Goal: Navigation & Orientation: Find specific page/section

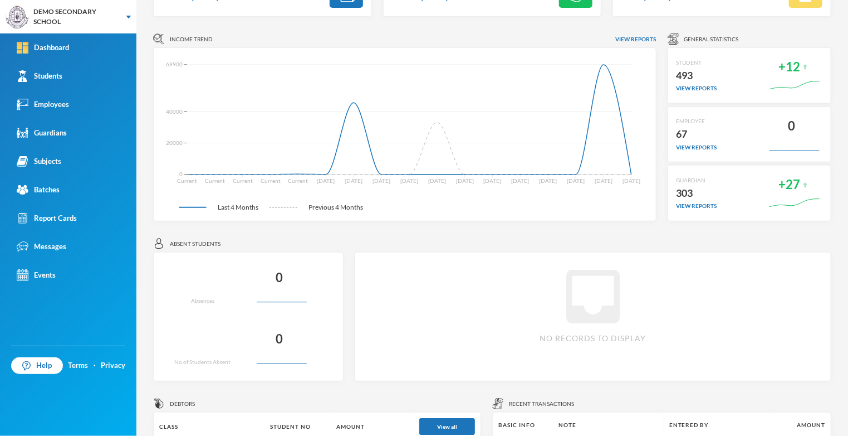
scroll to position [82, 0]
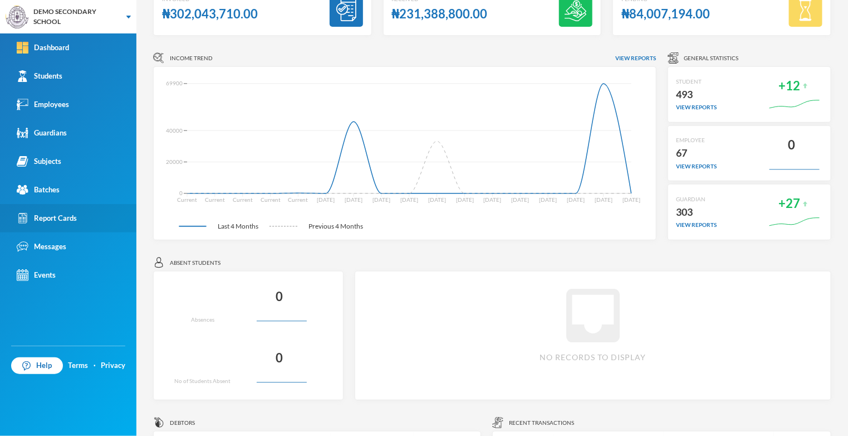
click at [47, 217] on div "Report Cards" at bounding box center [47, 218] width 60 height 12
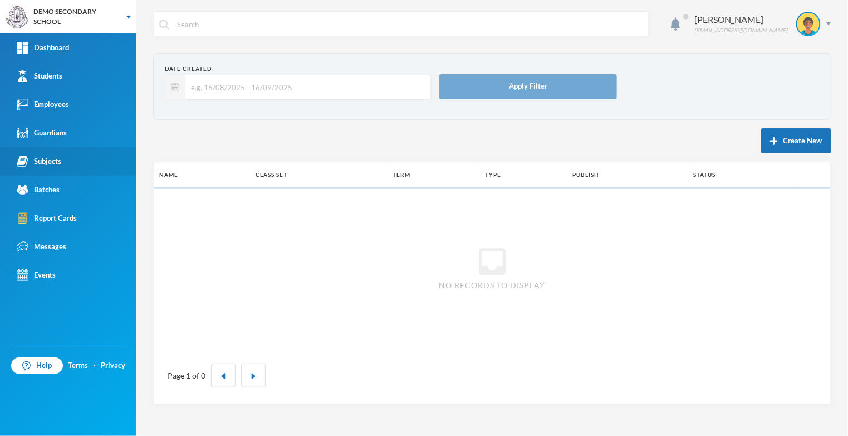
click at [35, 162] on div "Subjects" at bounding box center [39, 161] width 45 height 12
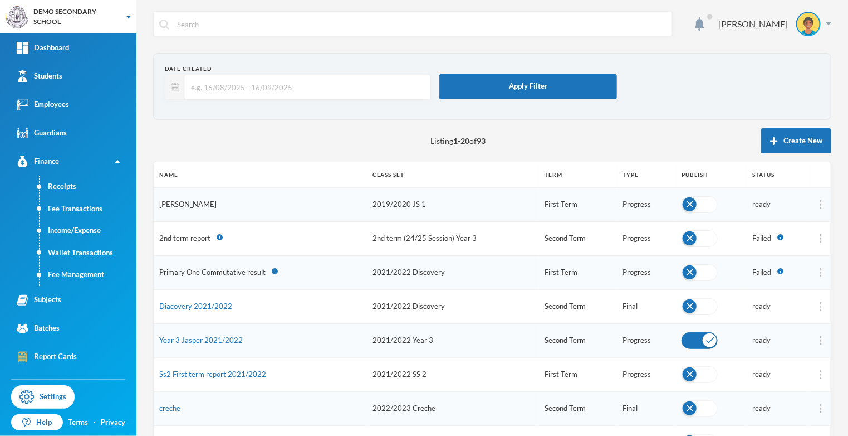
click at [196, 201] on link "[PERSON_NAME]" at bounding box center [187, 203] width 57 height 9
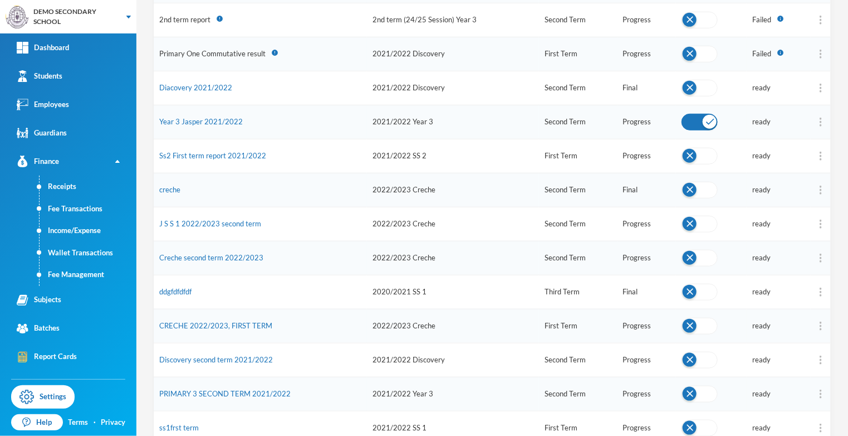
scroll to position [221, 0]
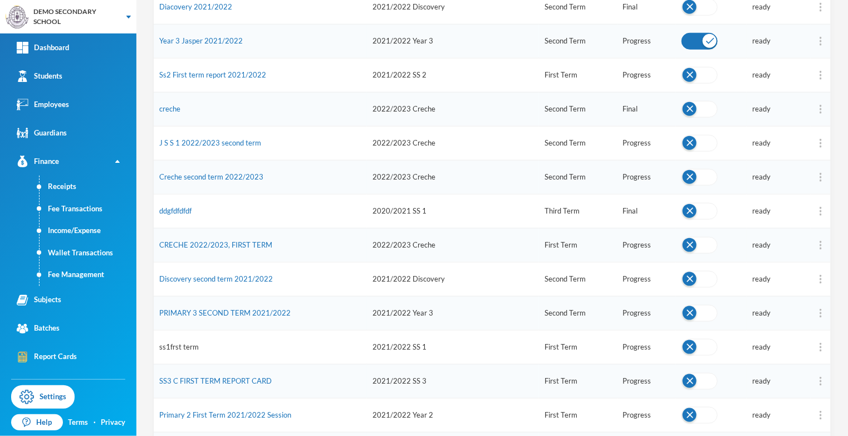
click at [177, 342] on link "ss1frst term" at bounding box center [179, 346] width 40 height 9
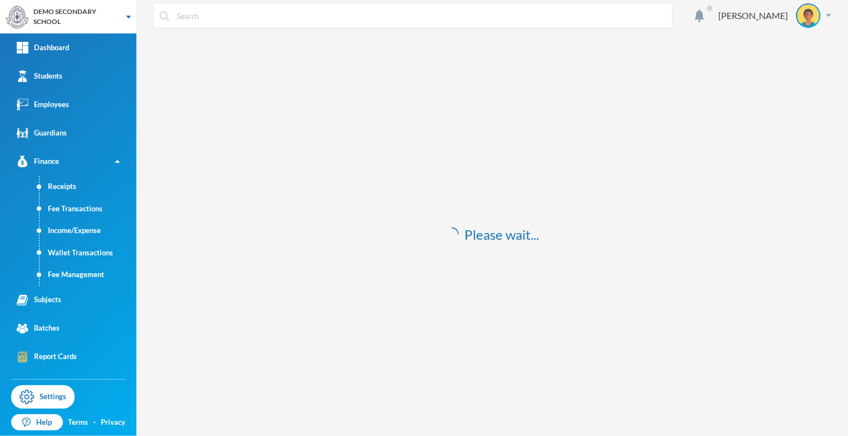
scroll to position [8, 0]
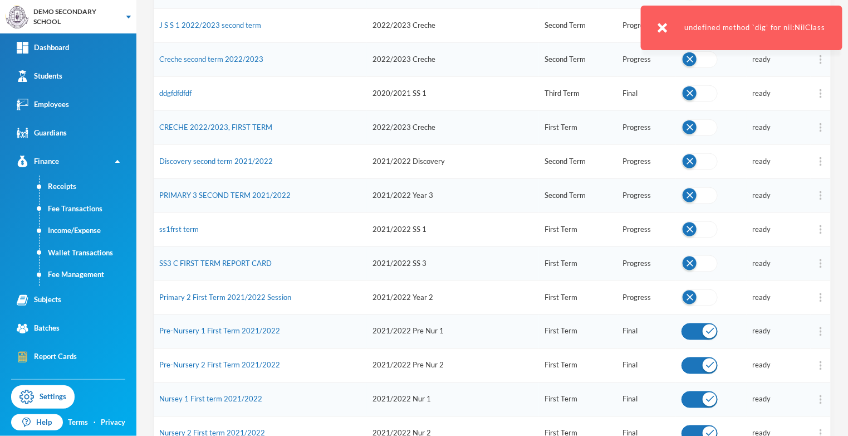
scroll to position [438, 0]
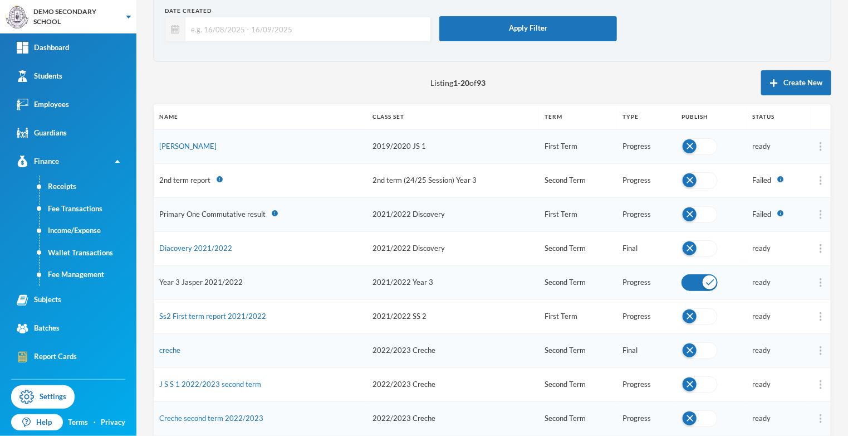
click at [181, 280] on link "Year 3 Jasper 2021/2022" at bounding box center [201, 281] width 84 height 9
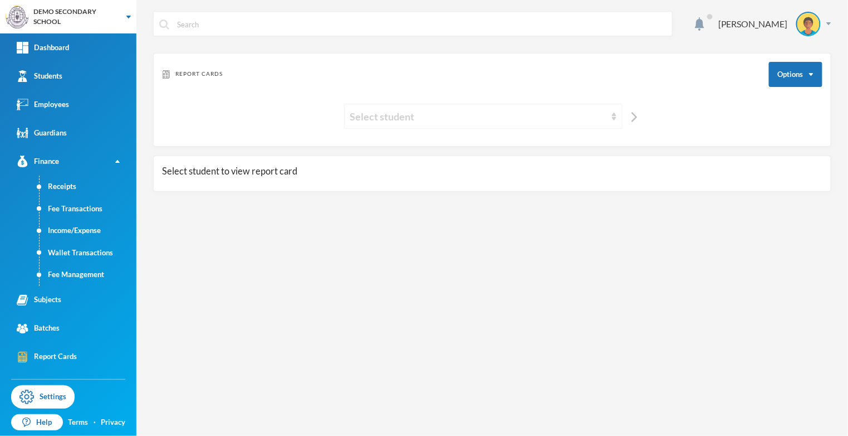
click at [610, 120] on div "Select student" at bounding box center [483, 116] width 279 height 25
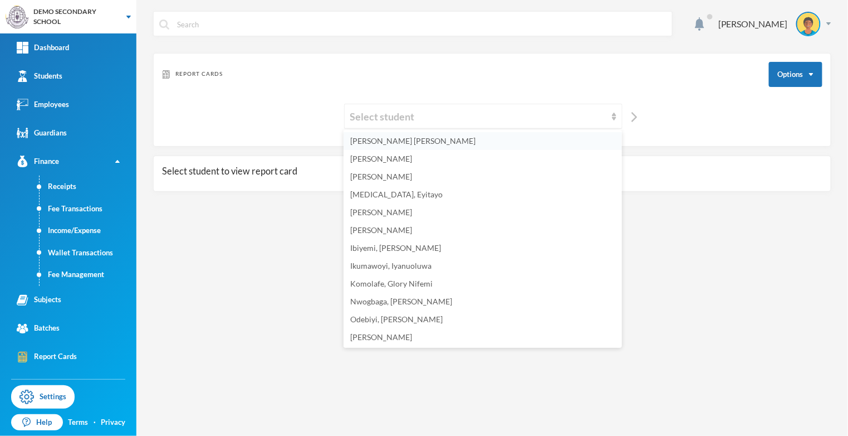
click at [438, 141] on li "[PERSON_NAME] [PERSON_NAME]" at bounding box center [483, 141] width 279 height 18
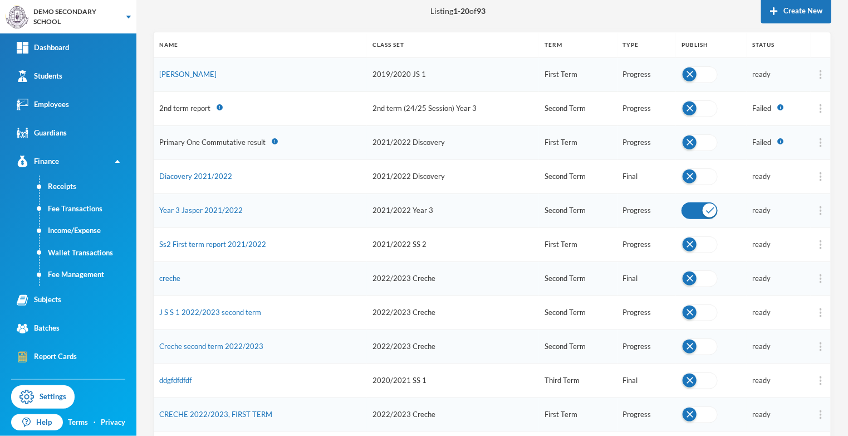
scroll to position [133, 0]
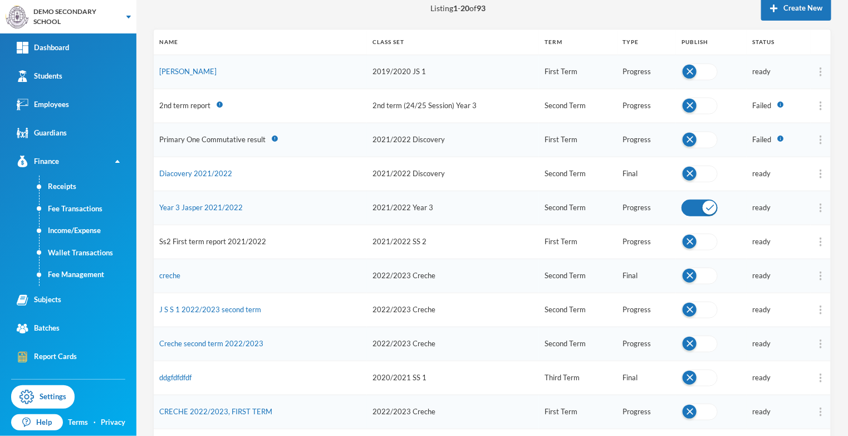
click at [194, 241] on link "Ss2 First term report 2021/2022" at bounding box center [212, 241] width 107 height 9
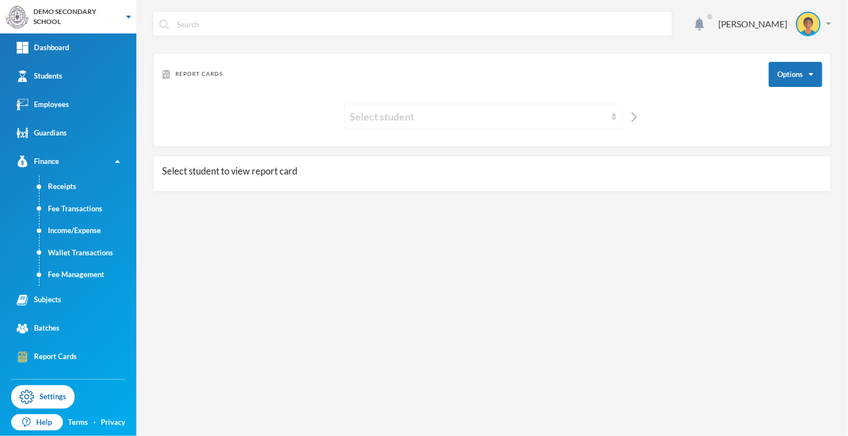
click at [601, 117] on div "Select student" at bounding box center [478, 117] width 256 height 16
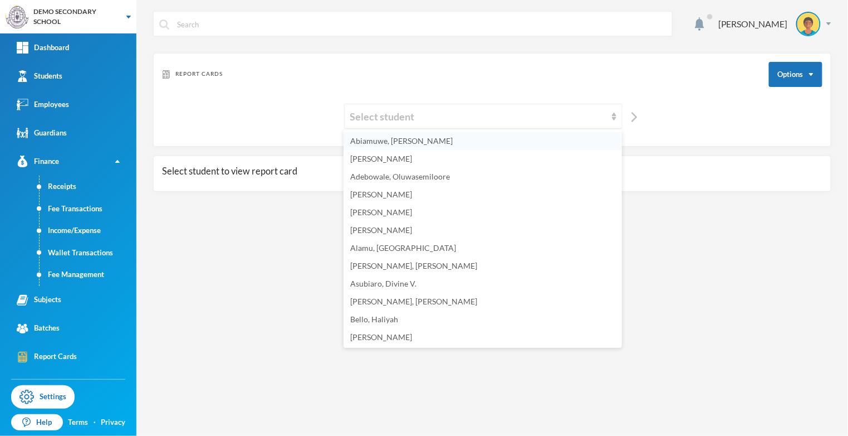
click at [467, 143] on li "Abiamuwe, [PERSON_NAME]" at bounding box center [483, 141] width 279 height 18
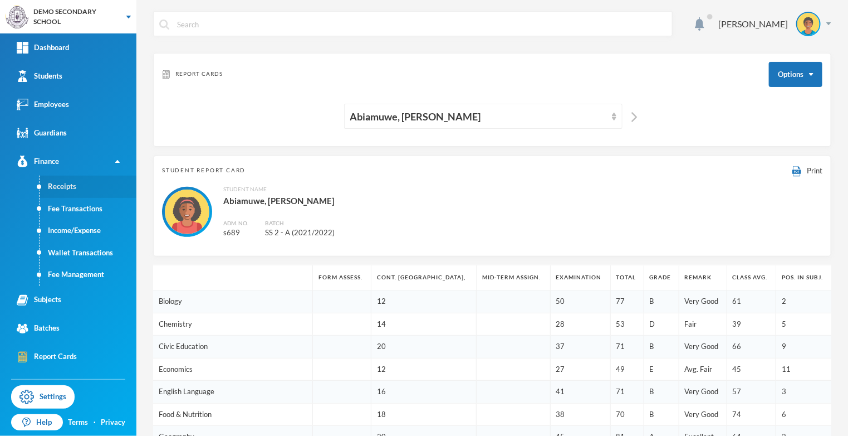
click at [100, 187] on link "Receipts" at bounding box center [88, 186] width 97 height 22
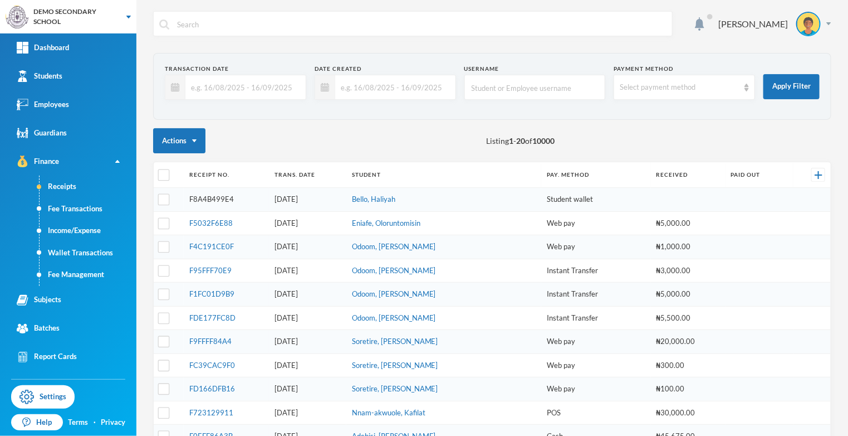
click at [212, 199] on link "F8A4B499E4" at bounding box center [211, 198] width 45 height 9
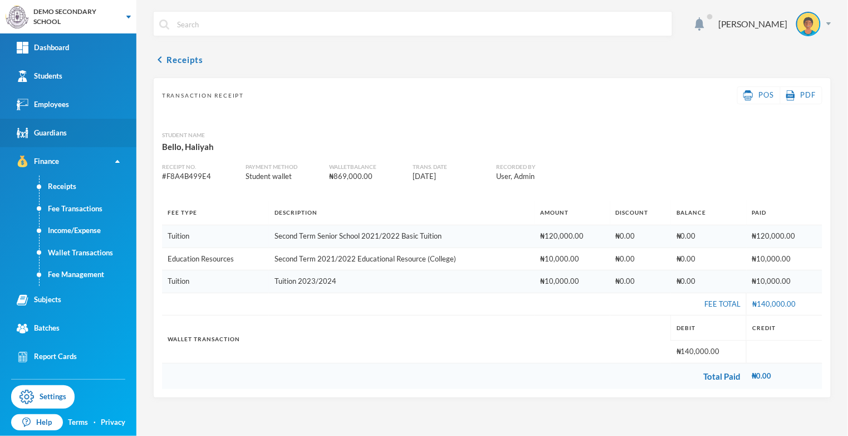
click at [77, 138] on link "Guardians" at bounding box center [68, 133] width 136 height 28
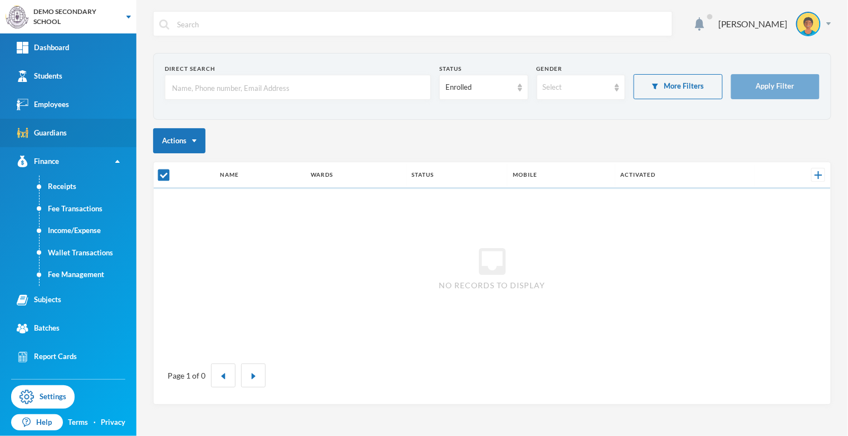
checkbox input "false"
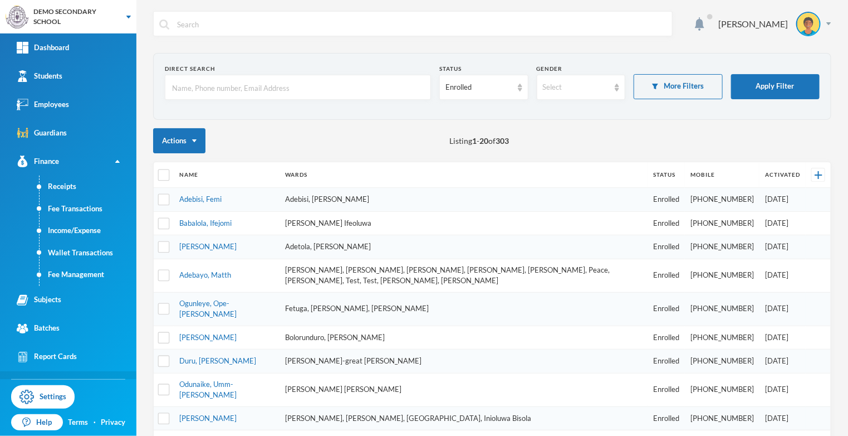
click at [53, 383] on div "Messages" at bounding box center [42, 385] width 50 height 12
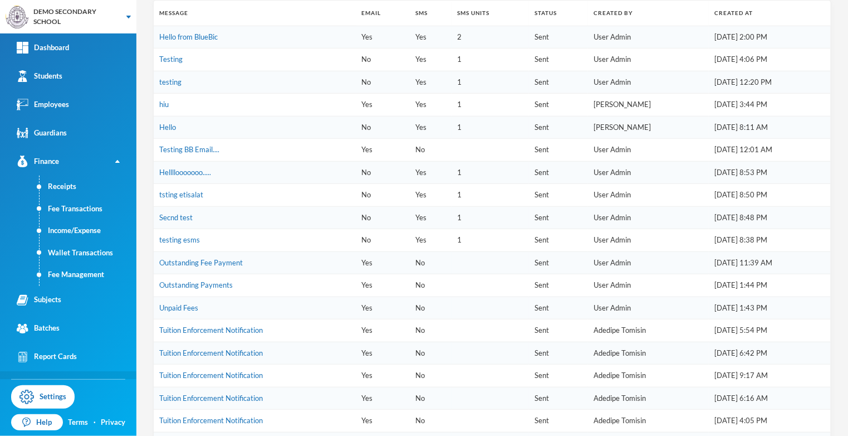
scroll to position [210, 0]
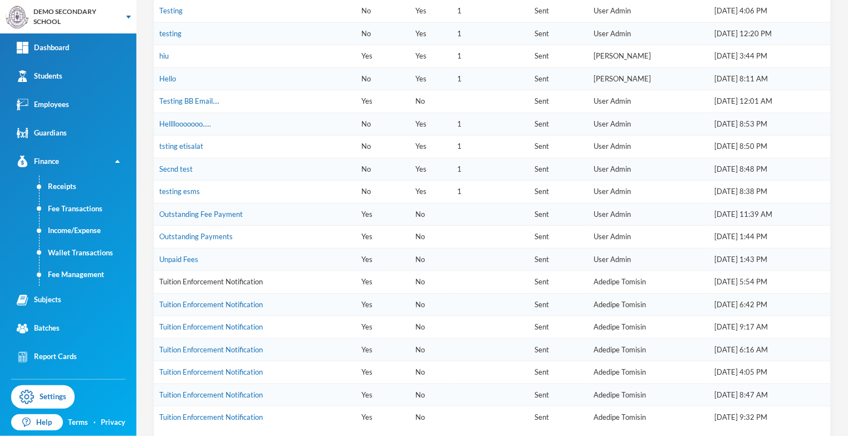
click at [204, 277] on link "Tuition Enforcement Notification" at bounding box center [211, 281] width 104 height 9
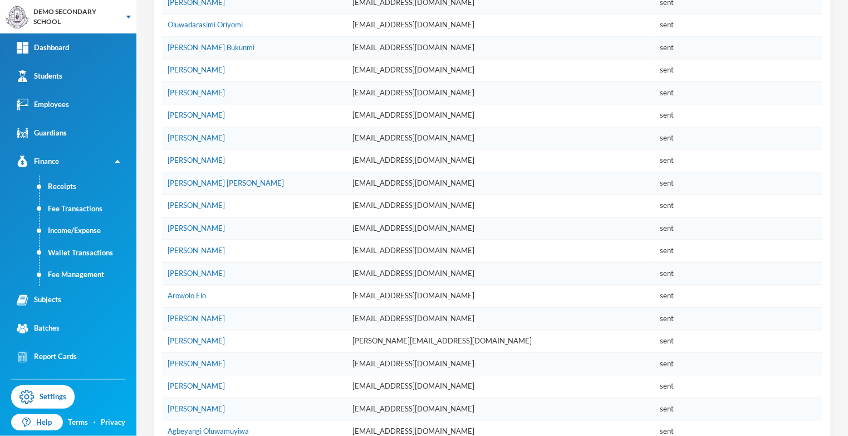
scroll to position [5356, 0]
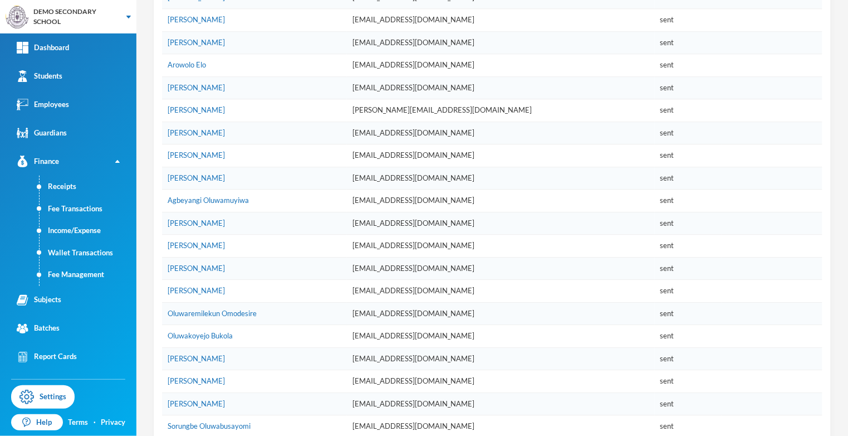
click at [310, 280] on td "[PERSON_NAME]" at bounding box center [254, 291] width 185 height 23
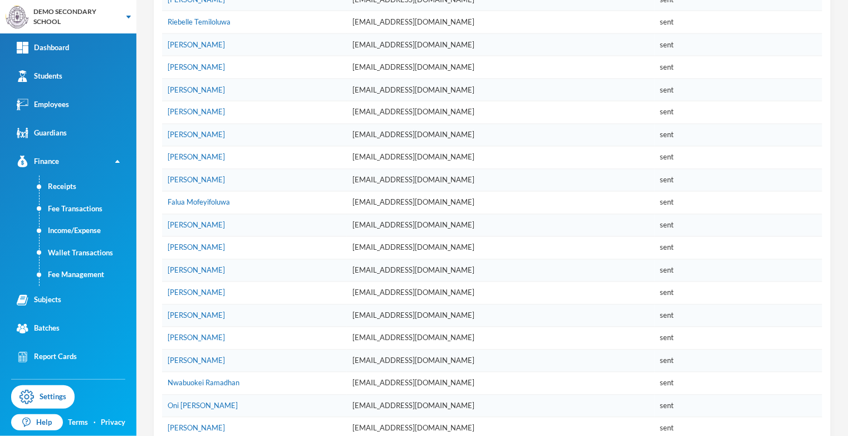
scroll to position [0, 0]
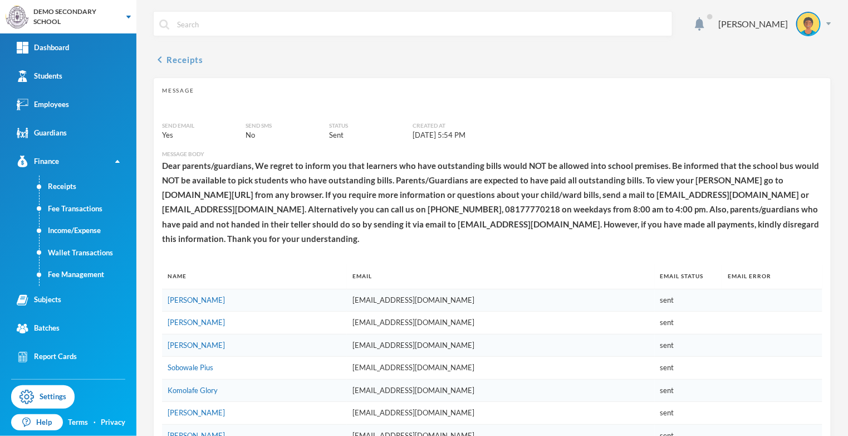
click at [157, 65] on icon "chevron_left" at bounding box center [159, 59] width 13 height 13
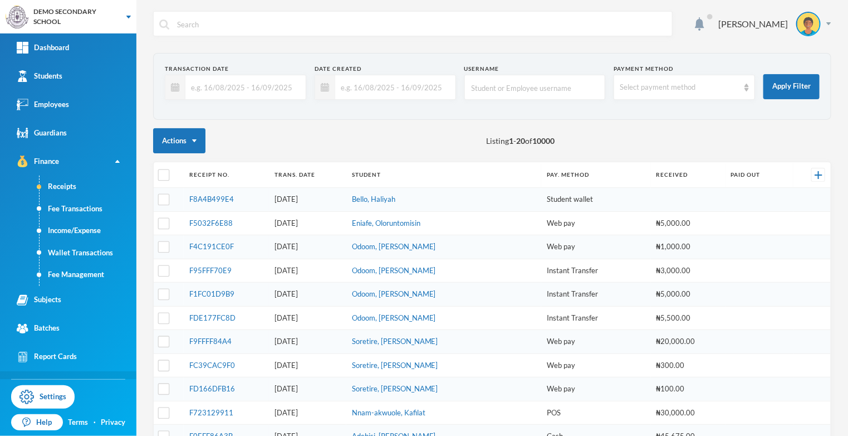
click at [65, 388] on link "Messages" at bounding box center [68, 385] width 136 height 28
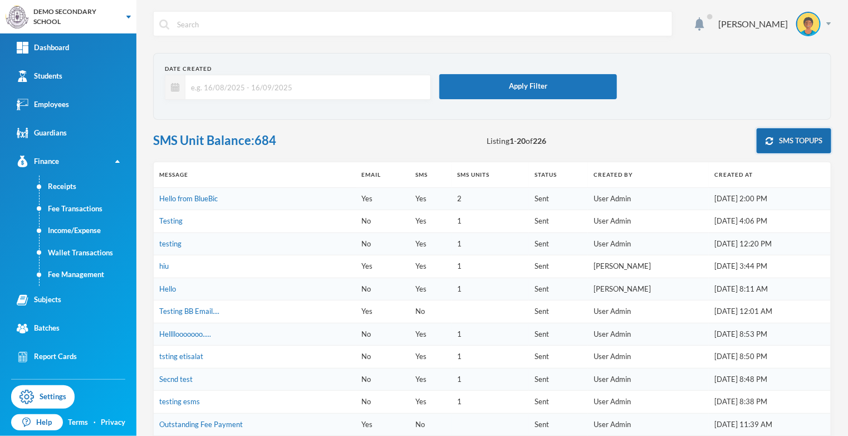
click at [793, 143] on button "SMS TOPUPS" at bounding box center [794, 140] width 75 height 25
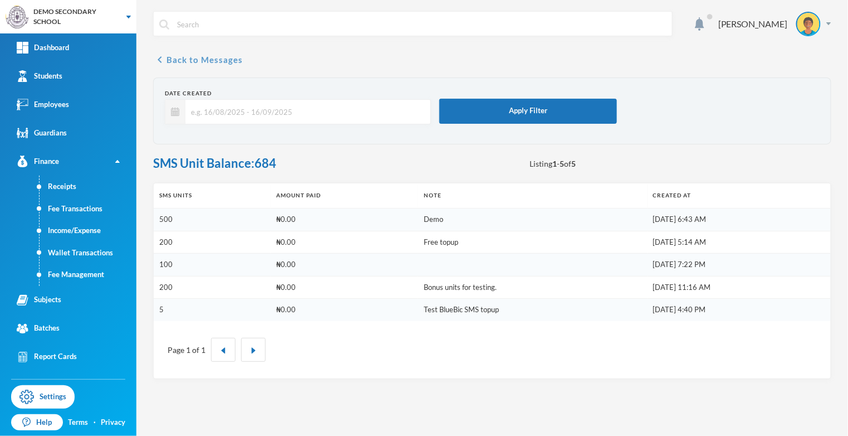
click at [166, 64] on button "chevron_left Back to Messages" at bounding box center [198, 59] width 90 height 13
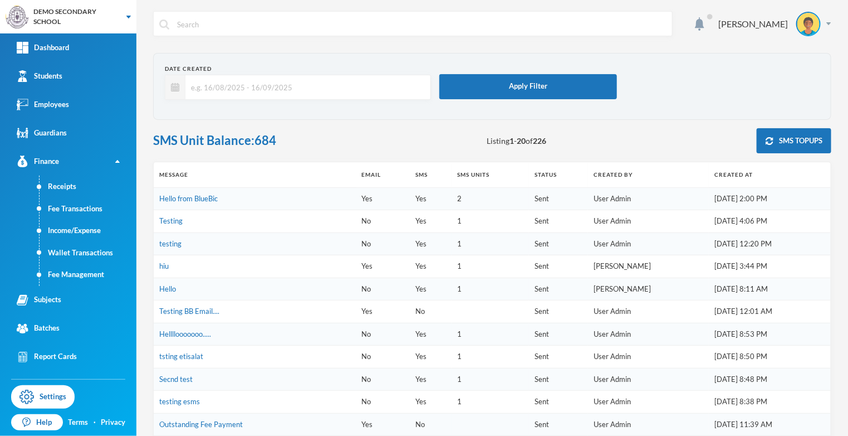
click at [44, 413] on div "Events" at bounding box center [36, 414] width 39 height 12
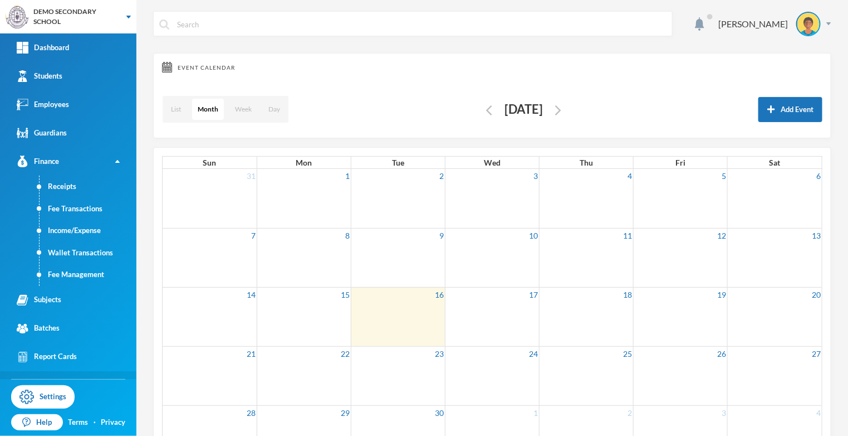
click at [66, 388] on link "Messages" at bounding box center [68, 385] width 136 height 28
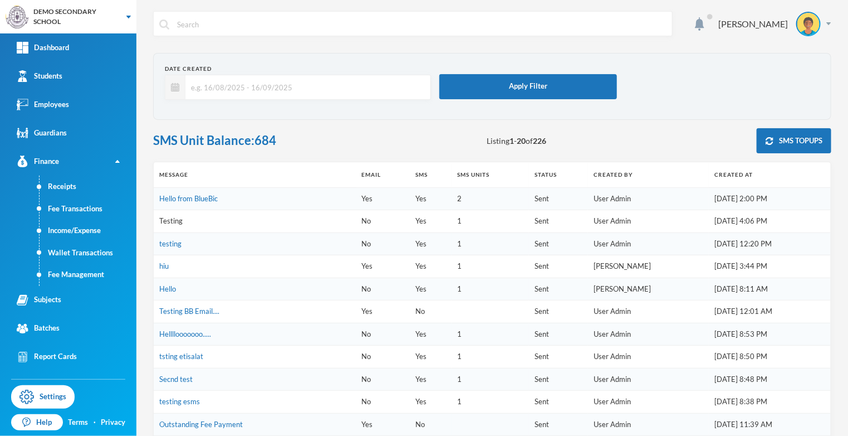
click at [173, 223] on link "Testing" at bounding box center [170, 220] width 23 height 9
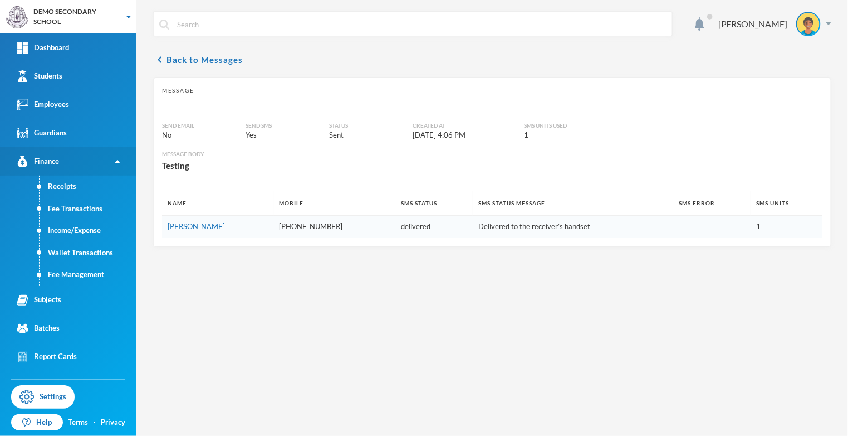
click at [111, 159] on link "Finance" at bounding box center [68, 161] width 136 height 28
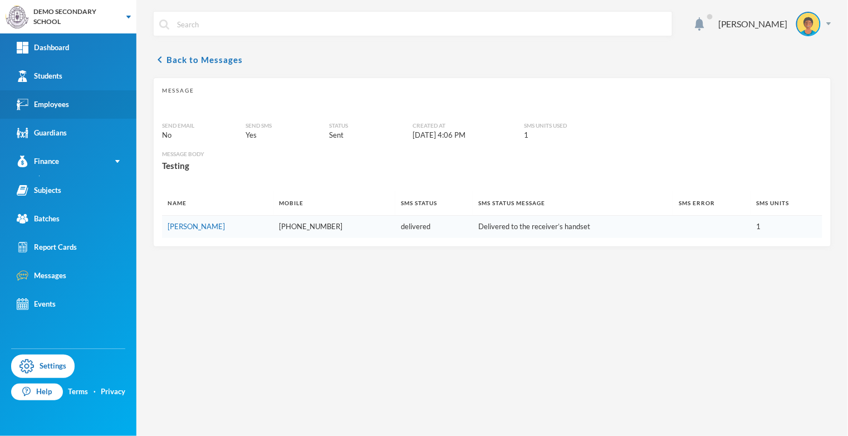
click at [81, 106] on link "Employees" at bounding box center [68, 104] width 136 height 28
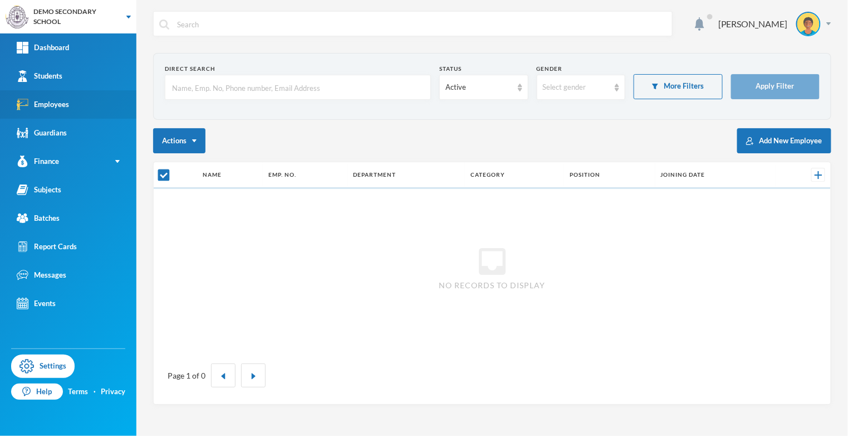
checkbox input "false"
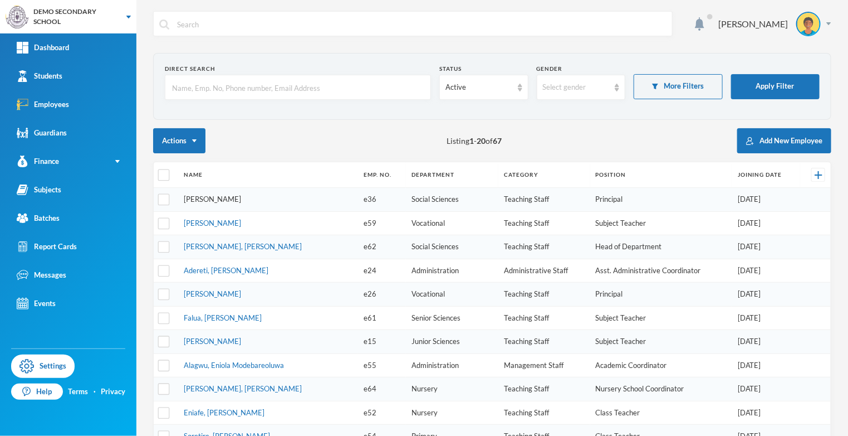
click at [221, 194] on link "[PERSON_NAME]" at bounding box center [212, 198] width 57 height 9
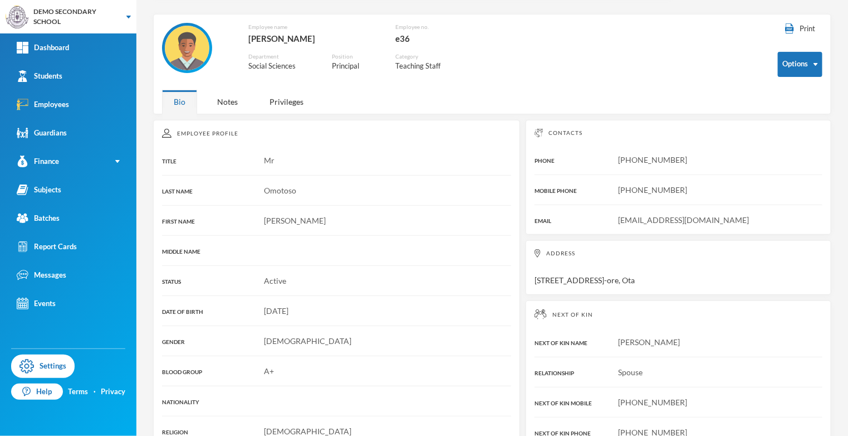
scroll to position [38, 0]
click at [294, 98] on div "Privileges" at bounding box center [286, 102] width 57 height 24
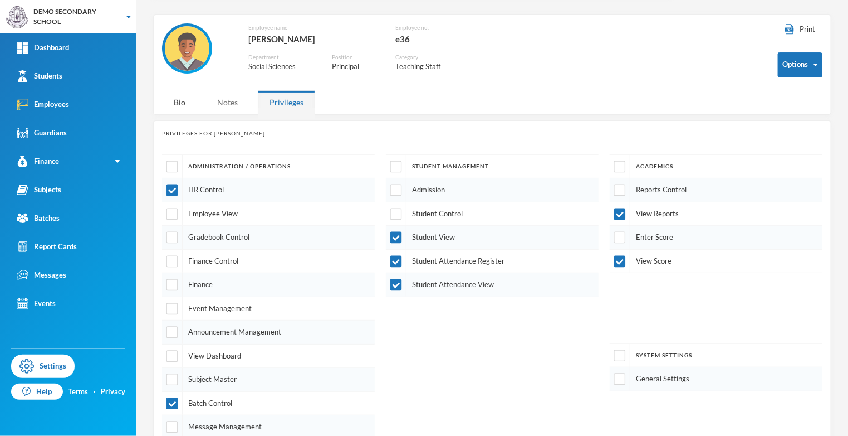
click at [218, 109] on div "Notes" at bounding box center [228, 102] width 44 height 24
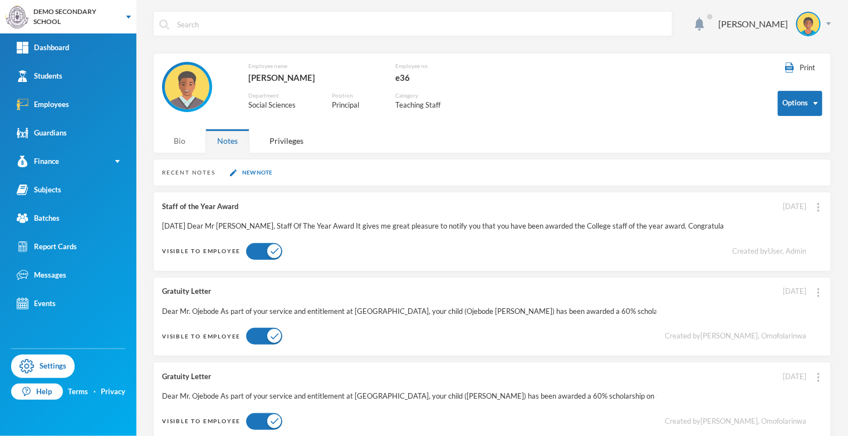
click at [183, 141] on div "Bio" at bounding box center [179, 141] width 35 height 24
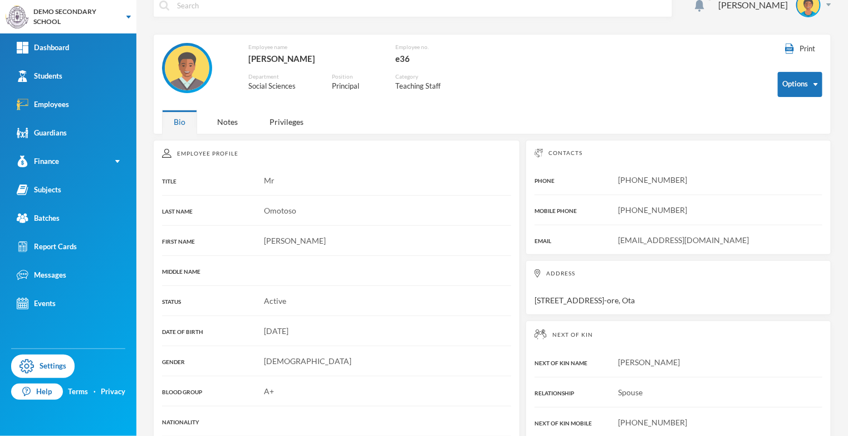
scroll to position [17, 0]
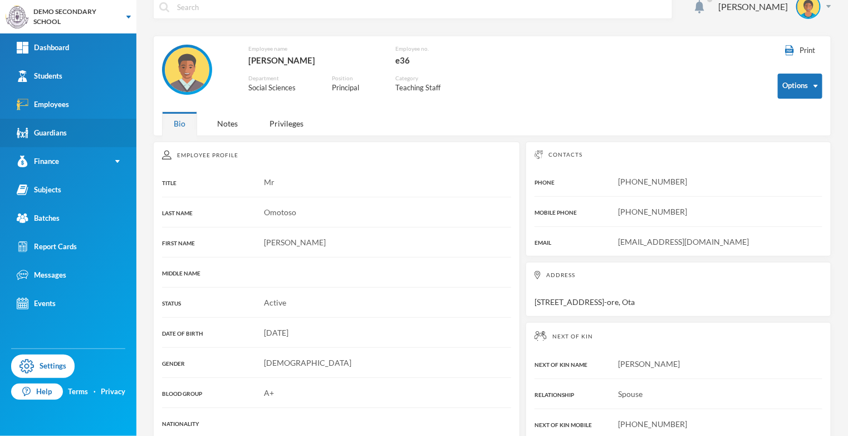
click at [67, 128] on link "Guardians" at bounding box center [68, 133] width 136 height 28
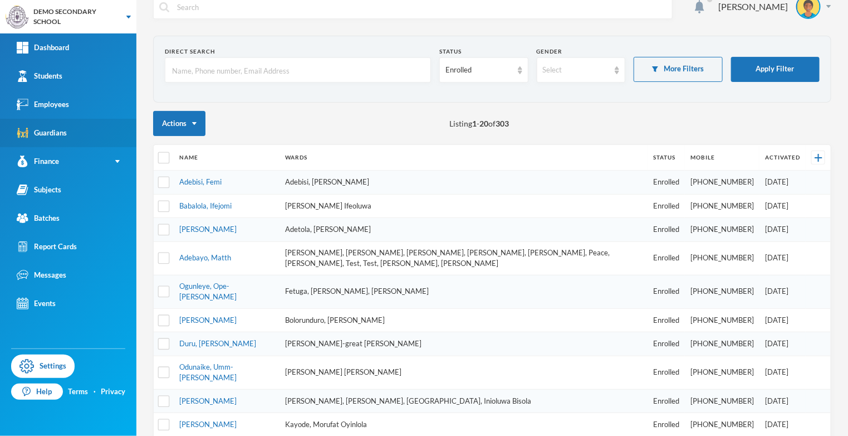
scroll to position [21, 0]
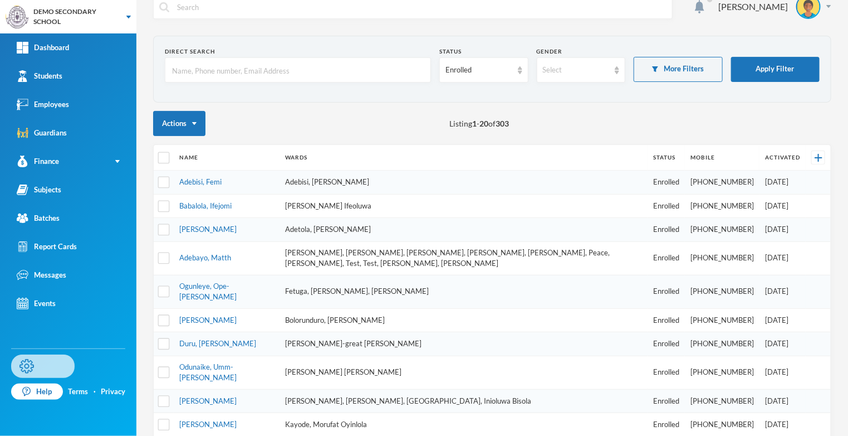
click at [40, 377] on link "Settings" at bounding box center [43, 365] width 64 height 23
